Goal: Communication & Community: Answer question/provide support

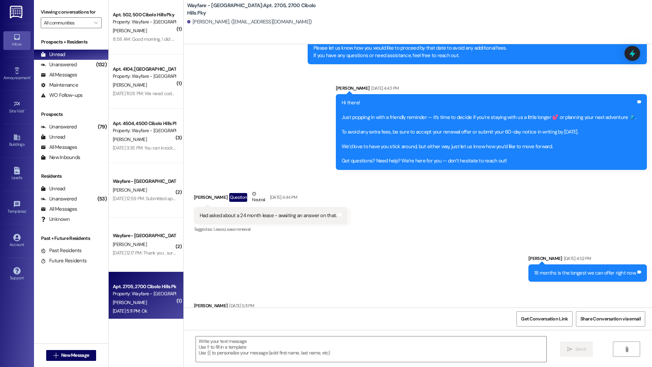
scroll to position [11383, 0]
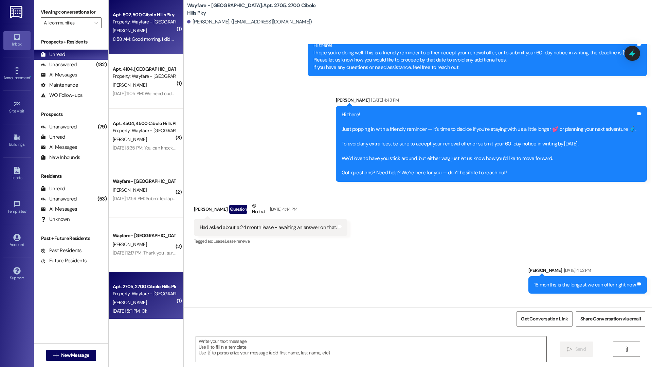
click at [161, 41] on div "8:58 AM: Good morning, I did one wash and no leaks started. I am needing to put…" at bounding box center [332, 39] width 439 height 6
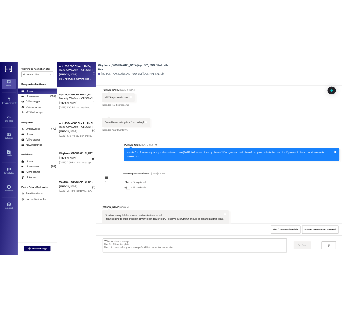
scroll to position [36556, 0]
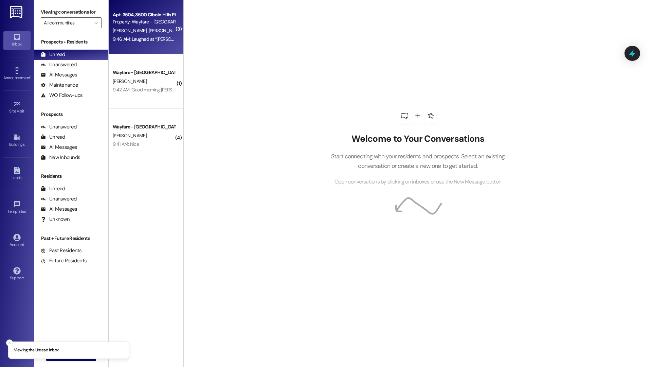
click at [127, 38] on div "9:46 AM: Laughed at “Jordan Arnold (Wayfare - Cibolo Hills): Thats not the firs…" at bounding box center [249, 39] width 273 height 6
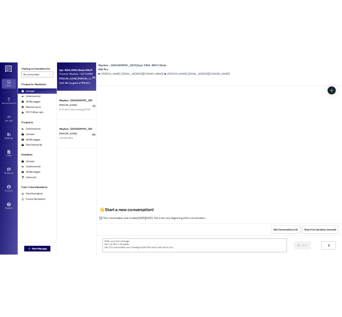
scroll to position [580, 0]
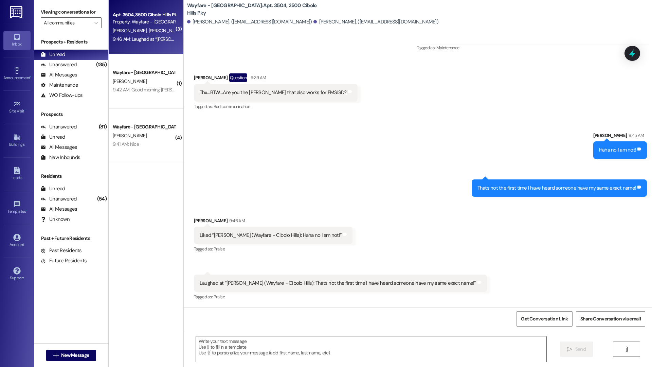
click at [341, 178] on div "Sent via SMS 9:46 AM Jordan Arnold 9:46 AM Thats not the first time I have hear…" at bounding box center [559, 187] width 186 height 27
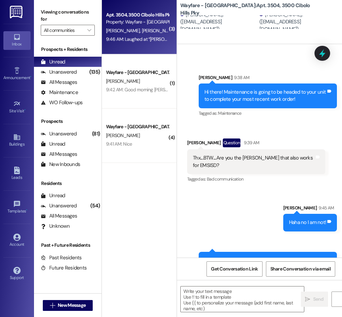
scroll to position [661, 0]
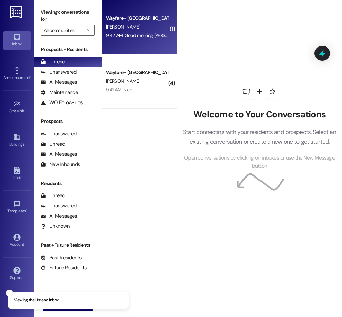
click at [128, 40] on div "Wayfare - [GEOGRAPHIC_DATA] [PERSON_NAME] 9:42 AM: Good morning [PERSON_NAME] -…" at bounding box center [139, 27] width 75 height 54
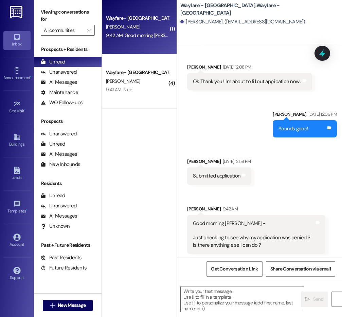
scroll to position [460, 0]
